Goal: Task Accomplishment & Management: Use online tool/utility

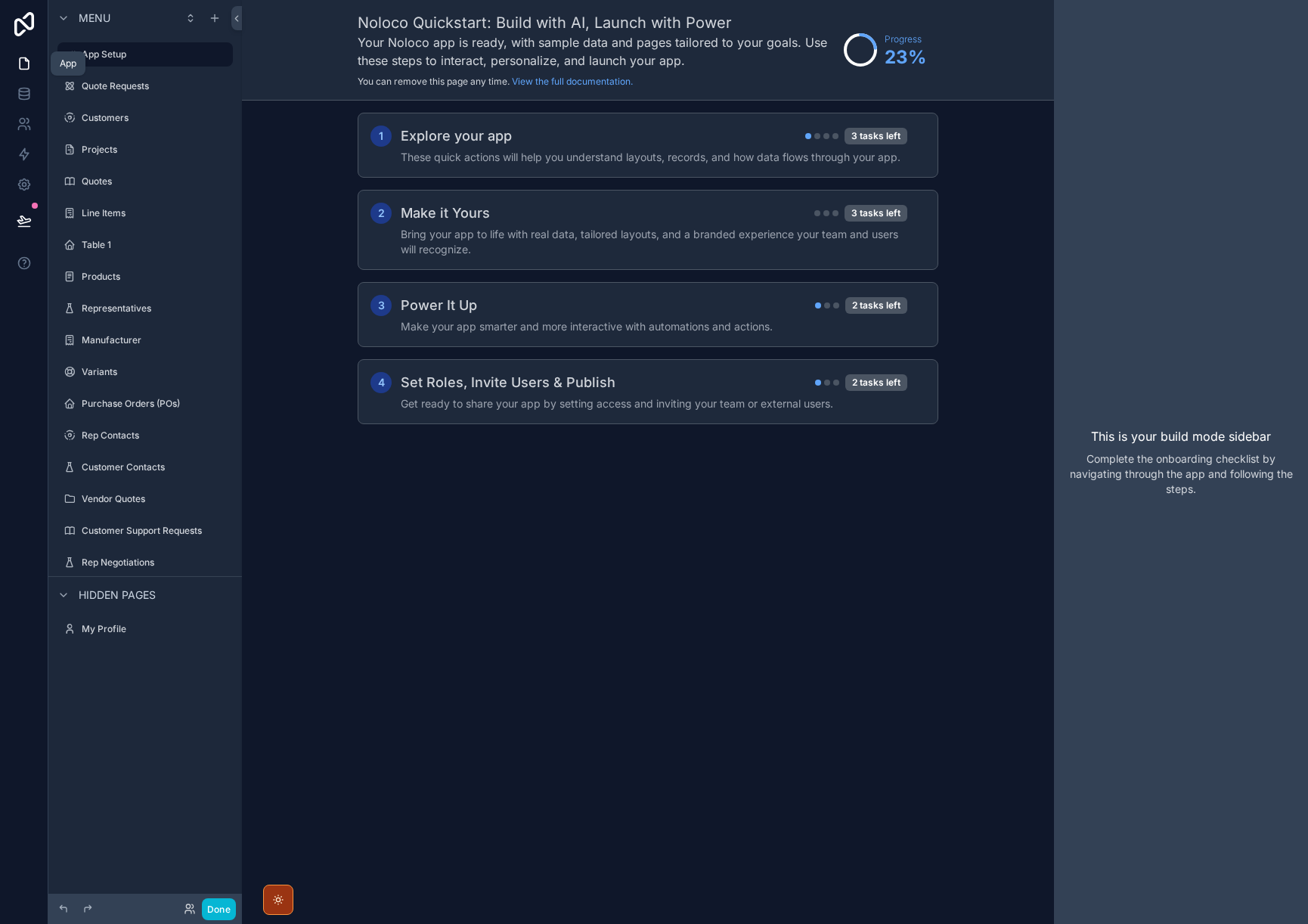
click at [23, 66] on icon at bounding box center [24, 64] width 15 height 15
click at [96, 86] on label "Quote Requests" at bounding box center [142, 86] width 121 height 12
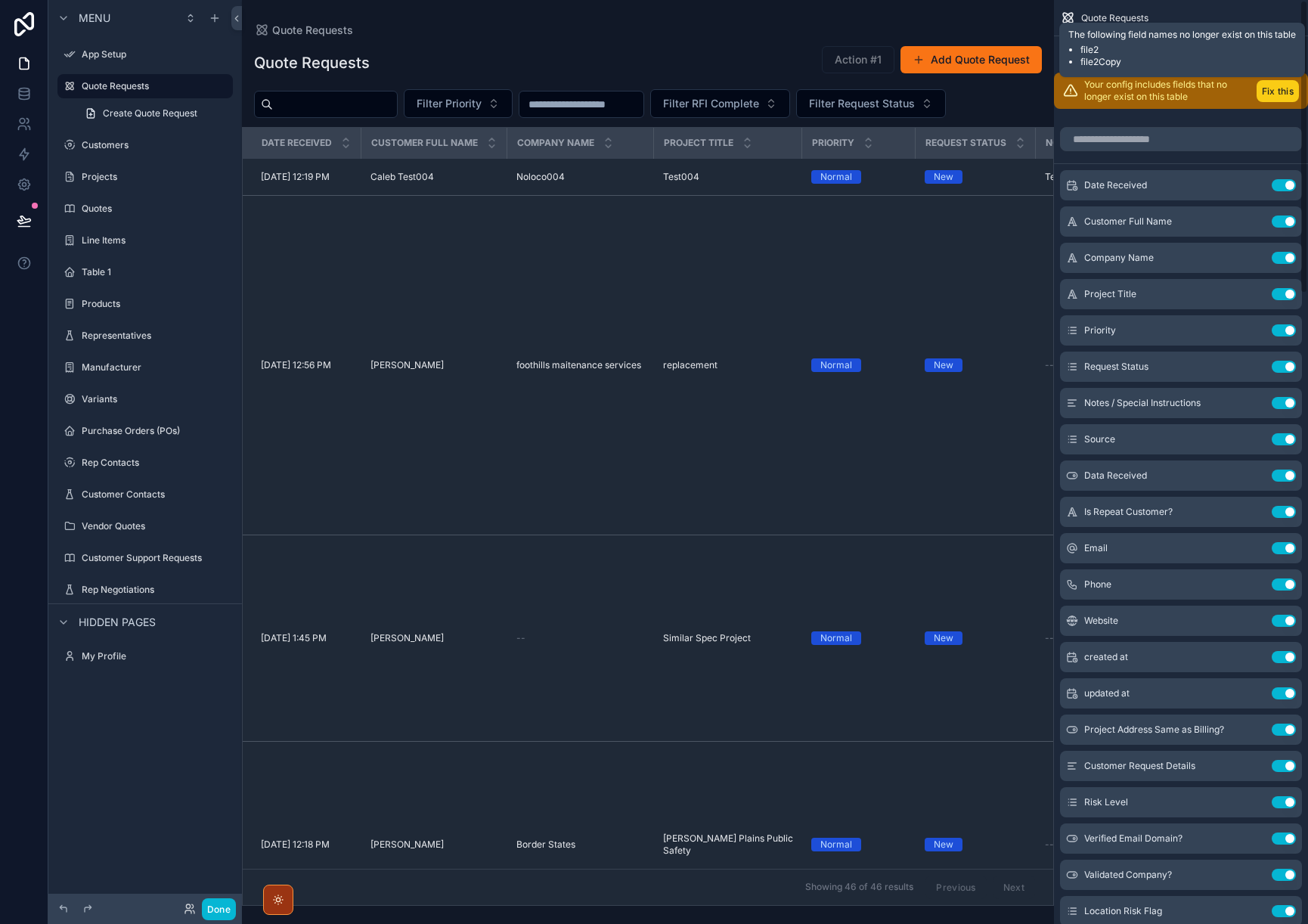
click at [1285, 97] on button "Fix this" at bounding box center [1278, 91] width 43 height 22
